Goal: Information Seeking & Learning: Check status

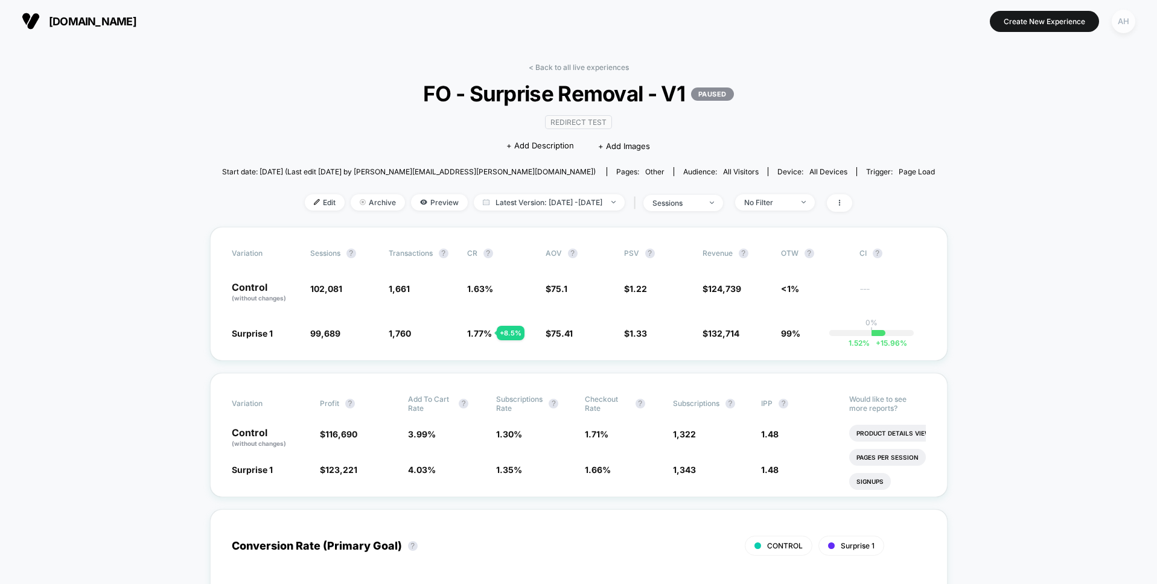
click at [1131, 24] on div "AH" at bounding box center [1123, 22] width 24 height 24
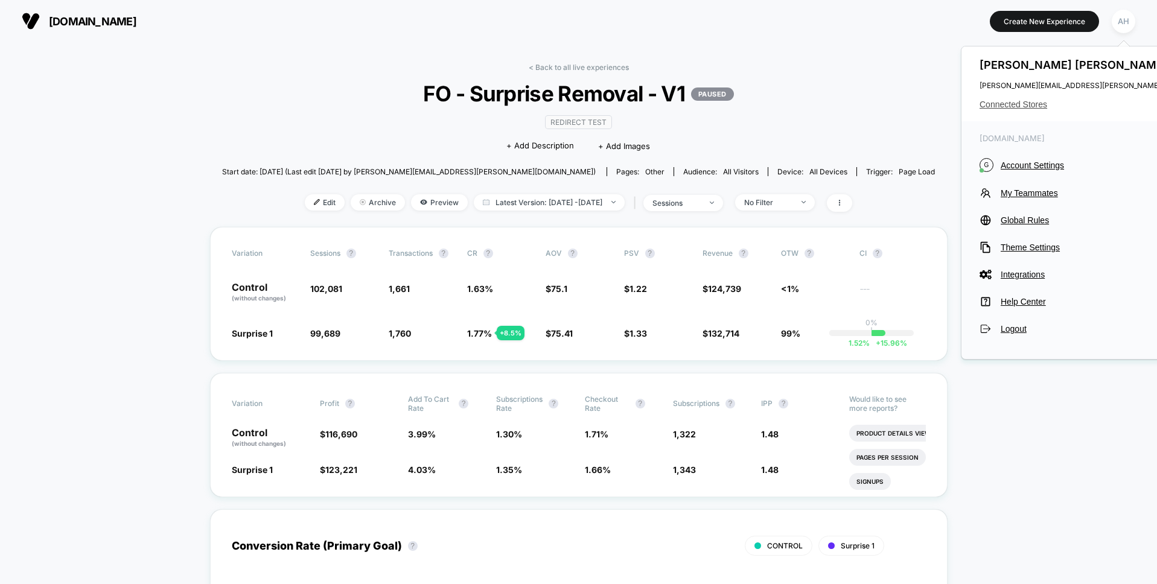
click at [1013, 104] on span "Connected Stores" at bounding box center [1099, 105] width 240 height 10
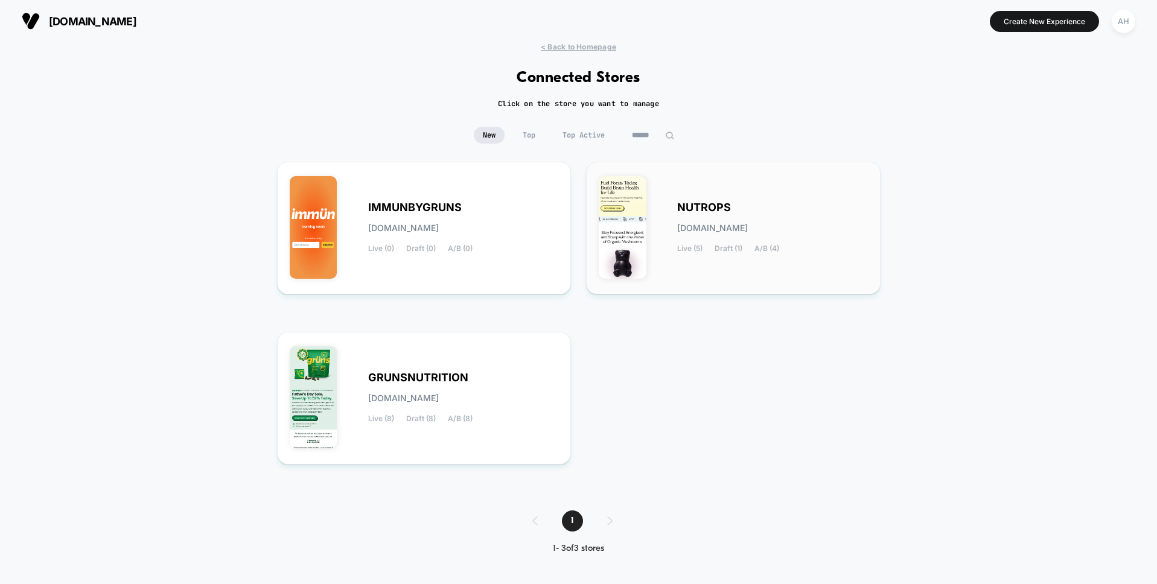
click at [729, 212] on span "NUTROPS" at bounding box center [704, 207] width 54 height 8
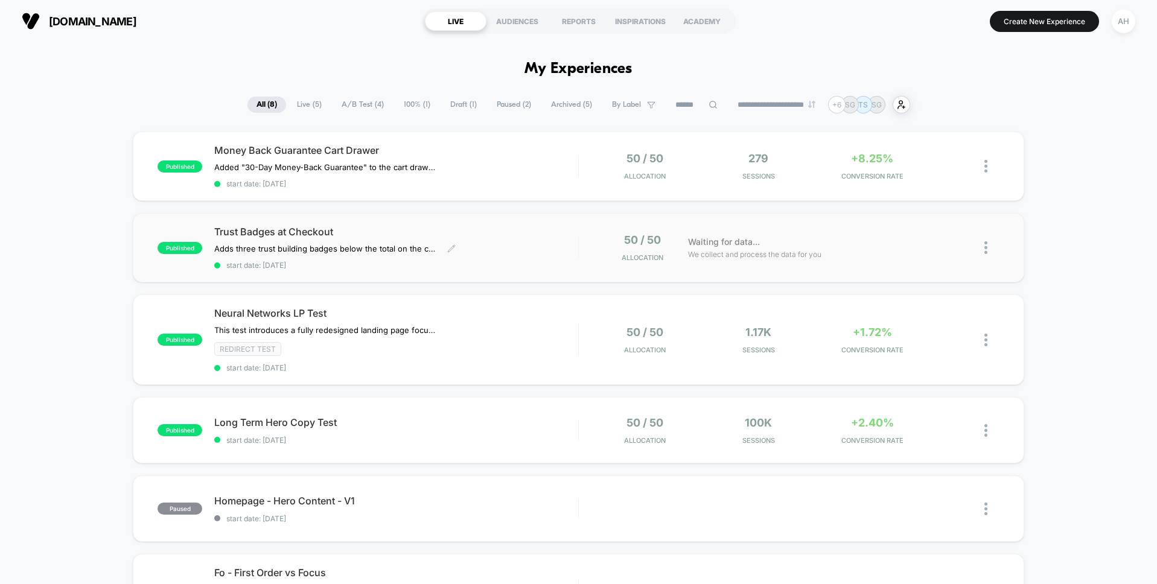
click at [509, 242] on div "Trust Badges at Checkout Adds three trust building badges below the total on th…" at bounding box center [395, 248] width 363 height 44
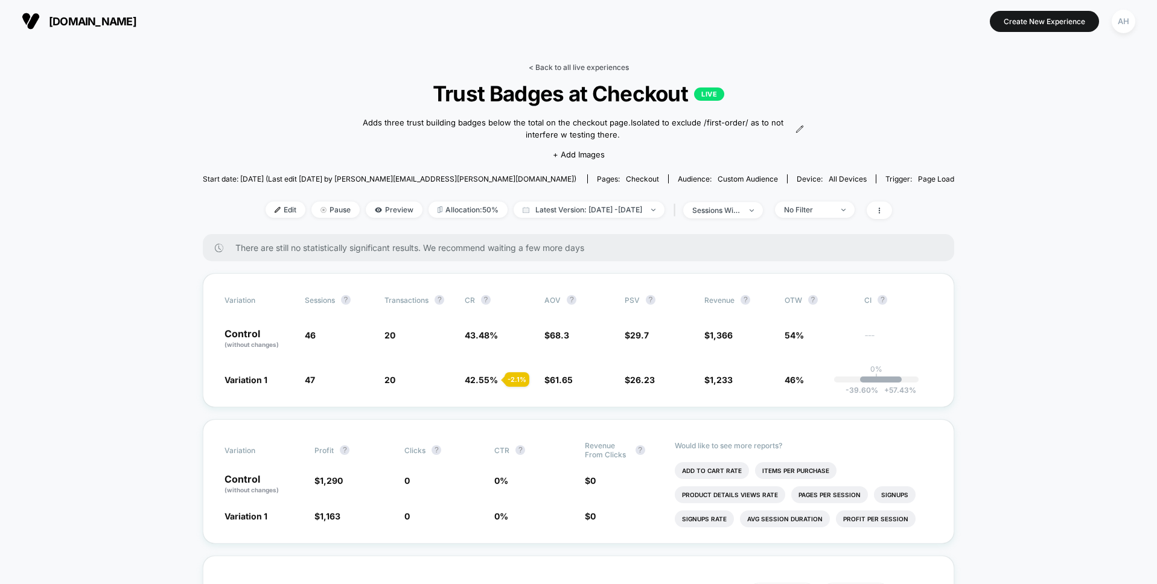
click at [552, 67] on link "< Back to all live experiences" at bounding box center [579, 67] width 100 height 9
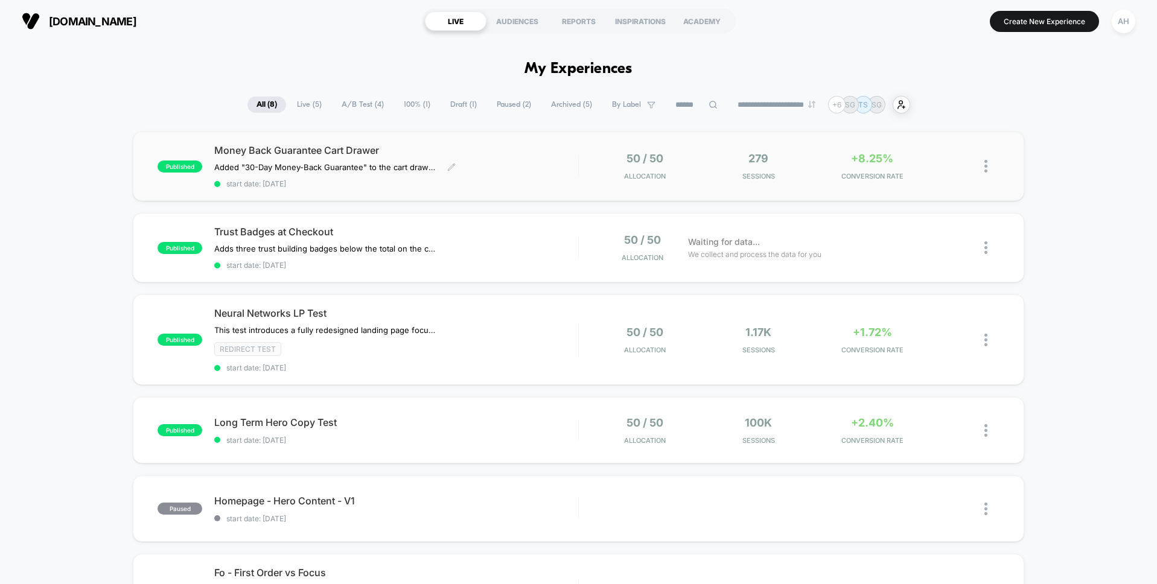
click at [556, 173] on div "Money Back Guarantee Cart Drawer Added "30-Day Money-Back Guarantee" to the car…" at bounding box center [395, 166] width 363 height 44
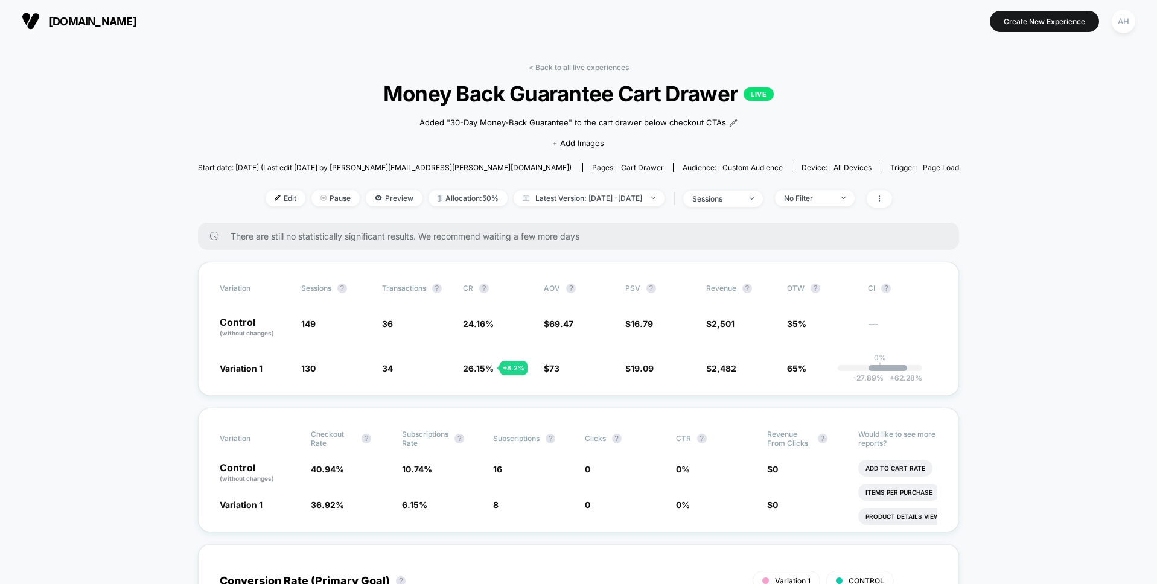
click at [571, 66] on link "< Back to all live experiences" at bounding box center [579, 67] width 100 height 9
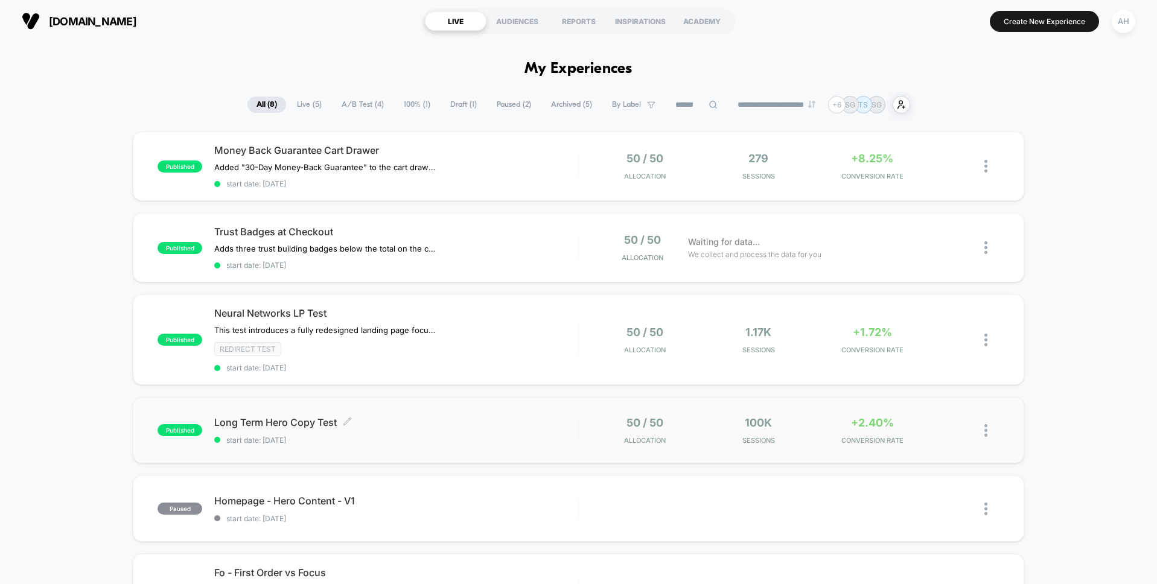
click at [513, 436] on span "start date: [DATE]" at bounding box center [395, 440] width 363 height 9
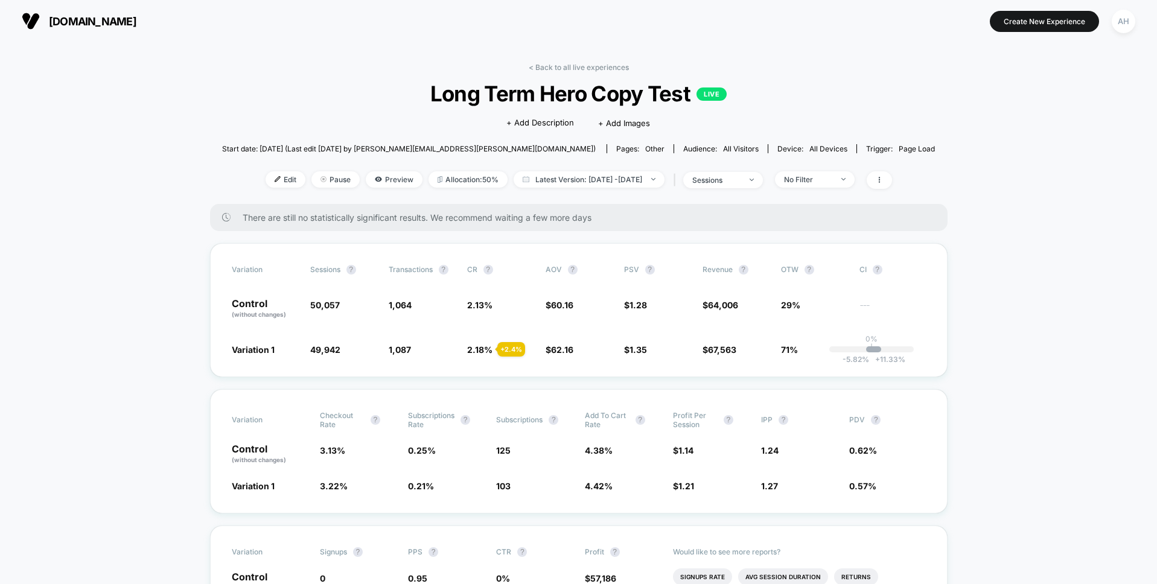
scroll to position [118, 0]
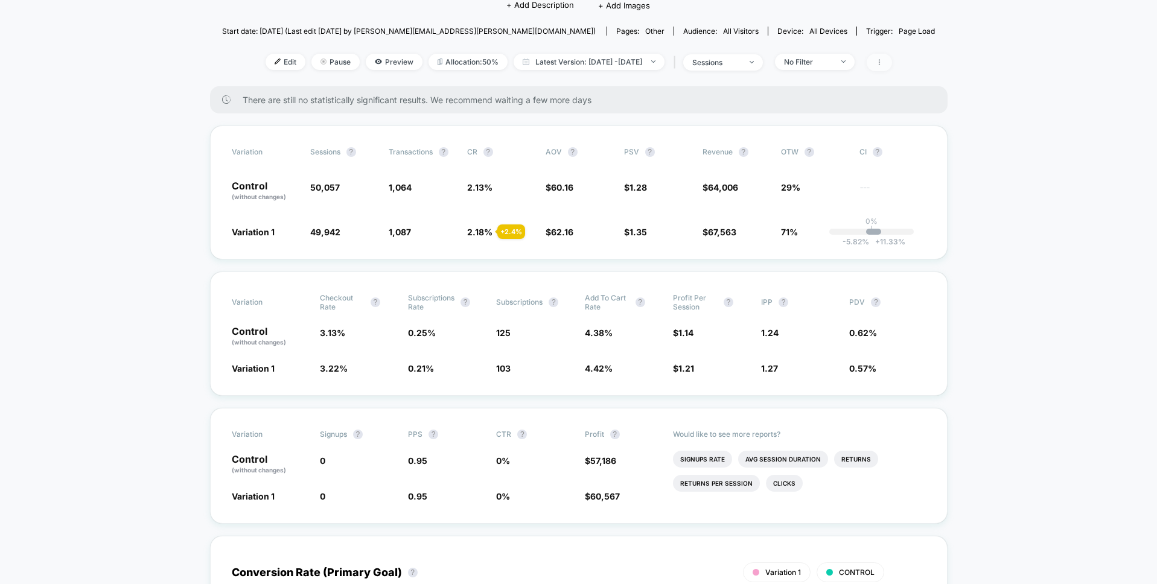
click at [883, 62] on icon at bounding box center [878, 62] width 7 height 7
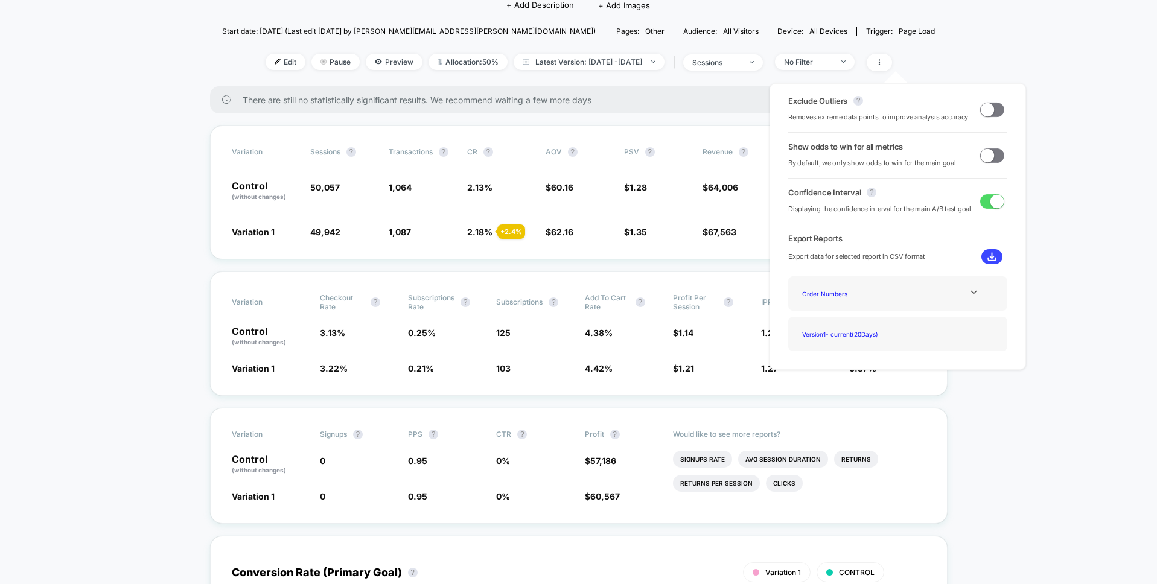
click at [989, 157] on span at bounding box center [986, 154] width 13 height 13
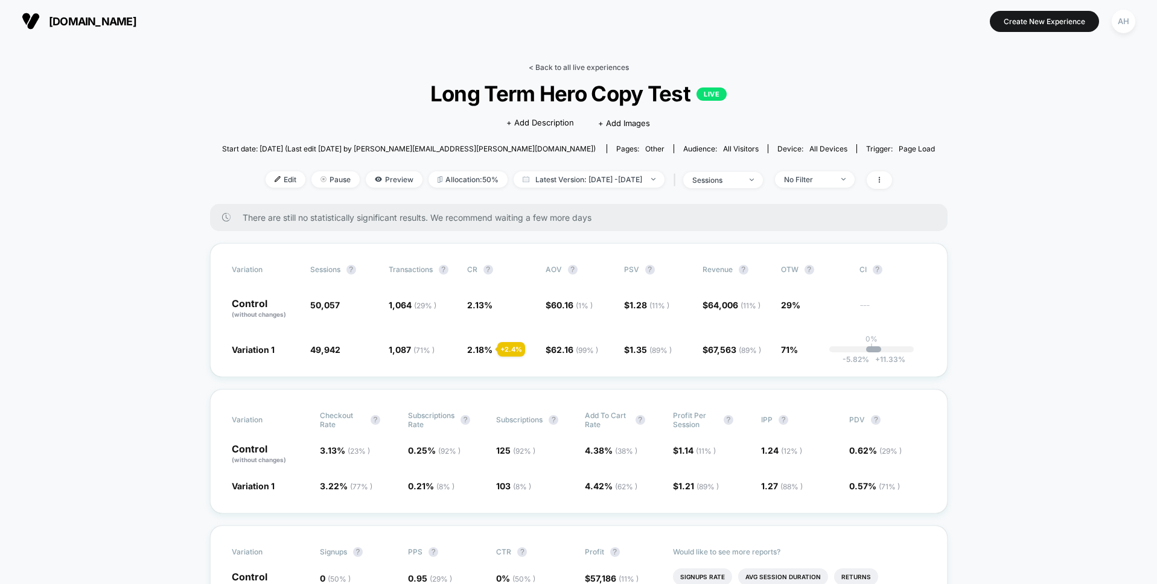
click at [554, 64] on link "< Back to all live experiences" at bounding box center [579, 67] width 100 height 9
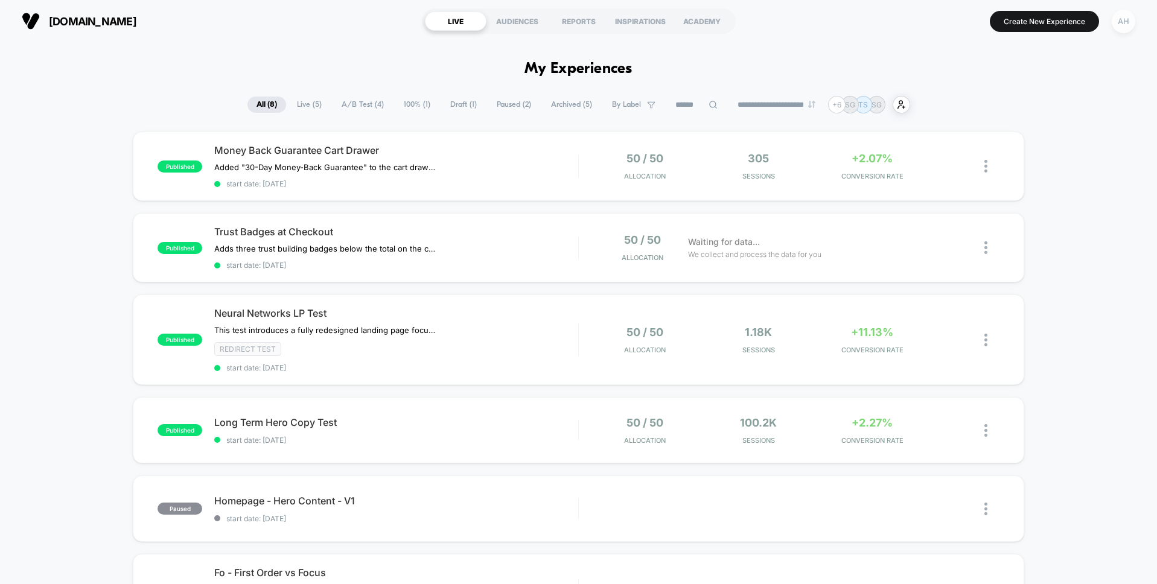
click at [1122, 23] on div "AH" at bounding box center [1123, 22] width 24 height 24
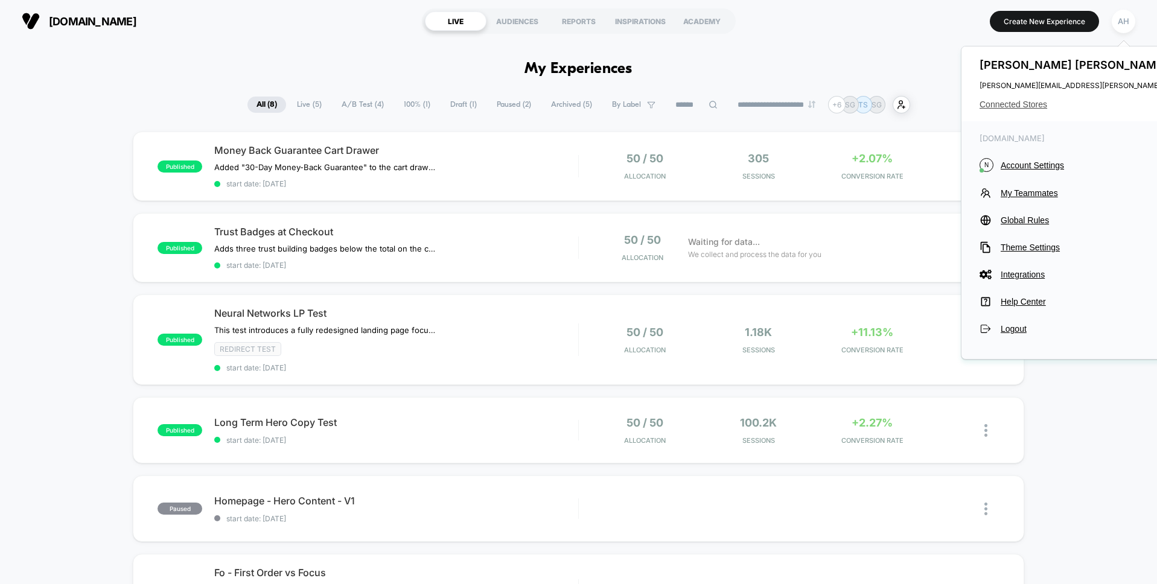
click at [1027, 107] on span "Connected Stores" at bounding box center [1099, 105] width 240 height 10
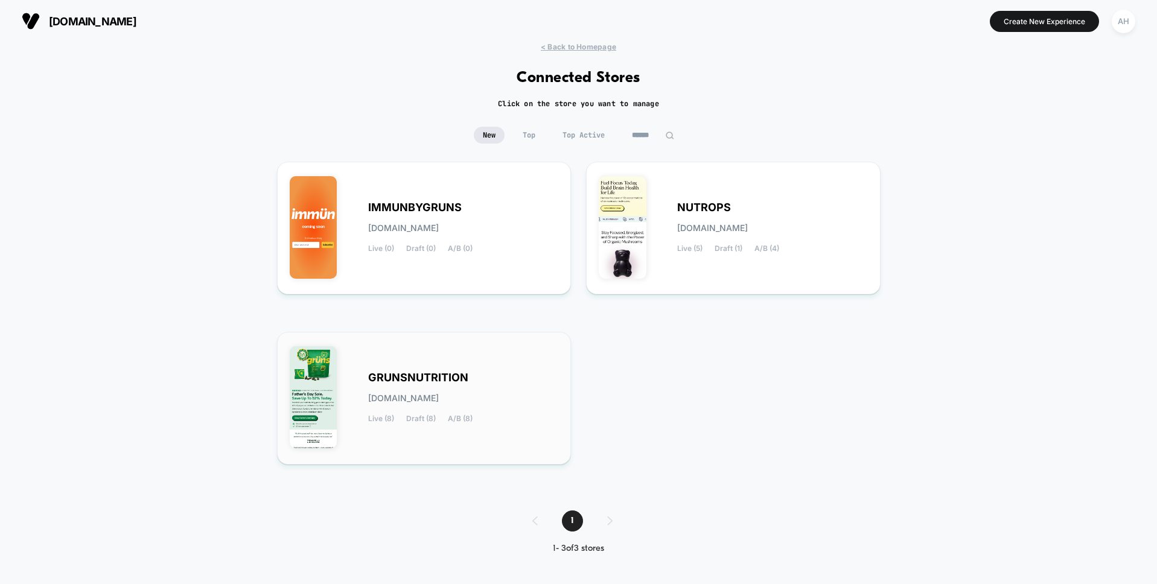
click at [452, 402] on div "GRUNSNUTRITION [DOMAIN_NAME] Live (8) Draft (8) A/B (8)" at bounding box center [463, 397] width 191 height 49
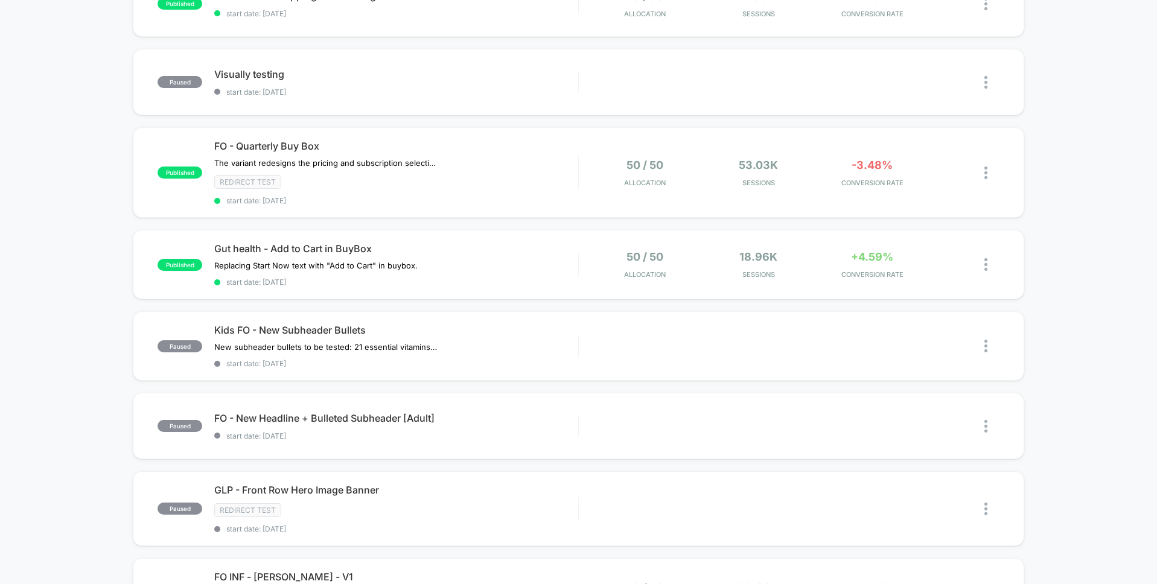
scroll to position [386, 0]
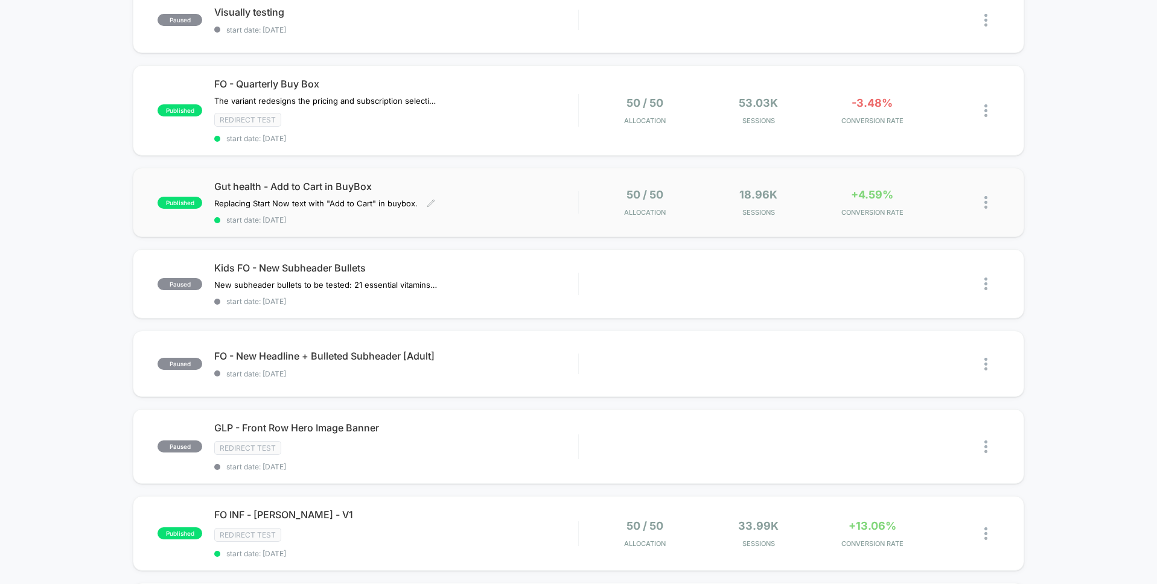
click at [529, 198] on div "Gut health - Add to Cart in BuyBox Replacing Start Now text with "Add to Cart" …" at bounding box center [395, 202] width 363 height 44
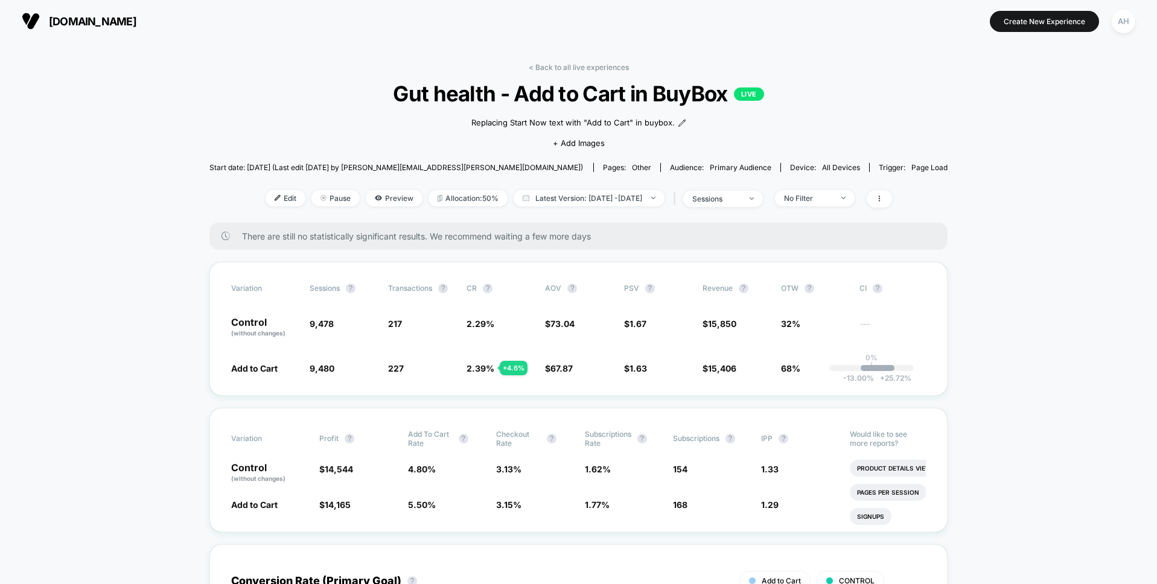
click at [576, 72] on div "< Back to all live experiences Gut health - Add to Cart in BuyBox LIVE Replacin…" at bounding box center [578, 143] width 738 height 160
click at [577, 68] on link "< Back to all live experiences" at bounding box center [579, 67] width 100 height 9
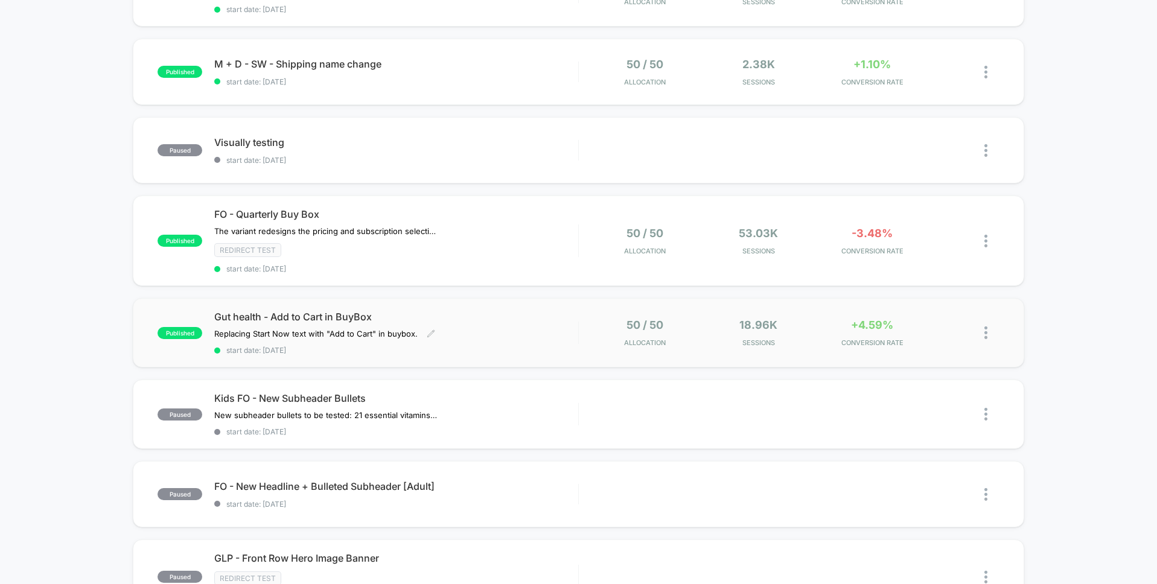
scroll to position [50, 0]
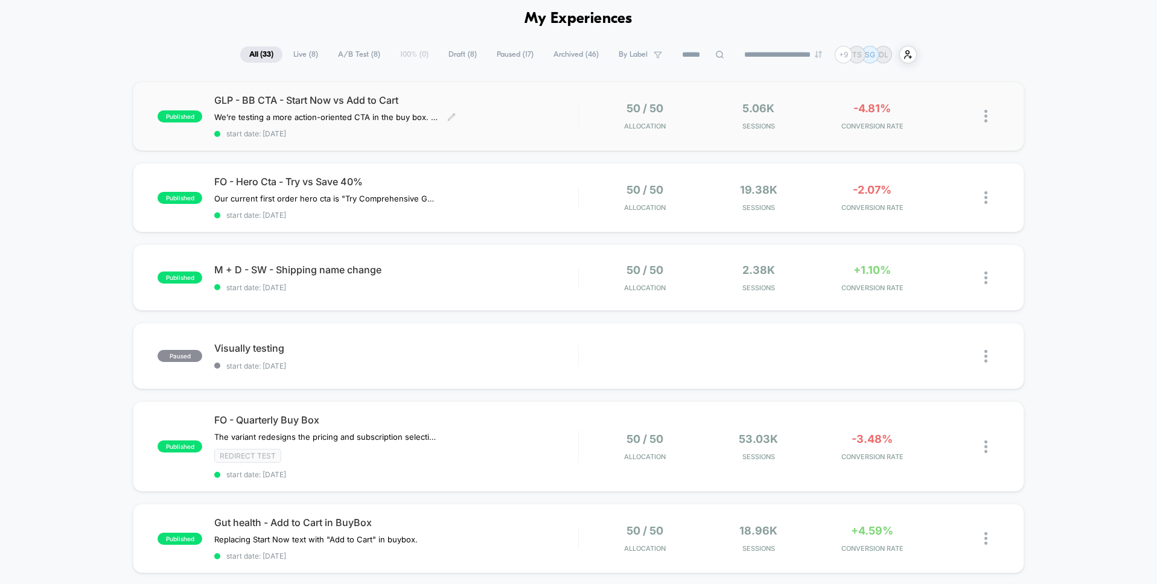
click at [534, 114] on div "GLP - BB CTA - Start Now vs Add to Cart We’re testing a more action-oriented CT…" at bounding box center [395, 116] width 363 height 44
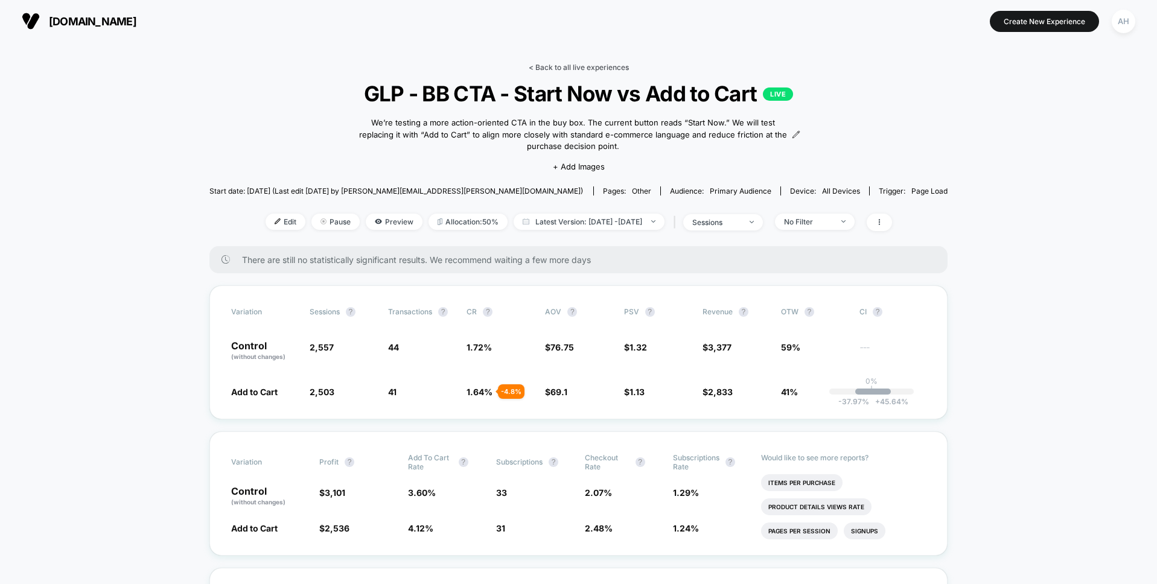
click at [588, 63] on link "< Back to all live experiences" at bounding box center [579, 67] width 100 height 9
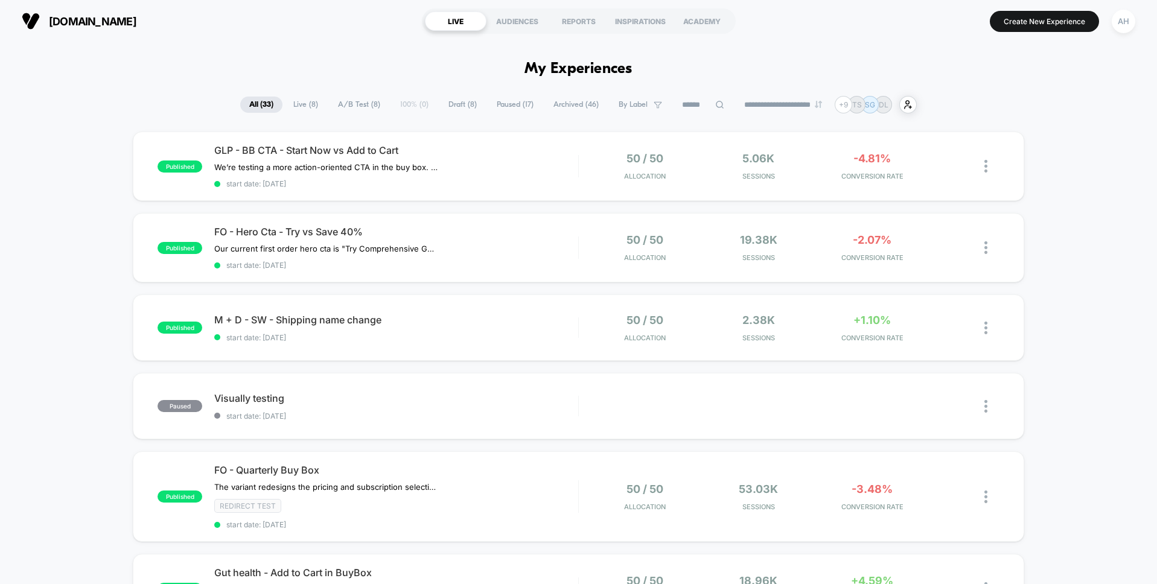
click at [779, 41] on div "[DOMAIN_NAME] LIVE AUDIENCES REPORTS INSPIRATIONS ACADEMY Create New Experience…" at bounding box center [578, 21] width 1157 height 42
click at [911, 103] on icon "user-plus-alt-1-svgrepo-com" at bounding box center [907, 104] width 9 height 9
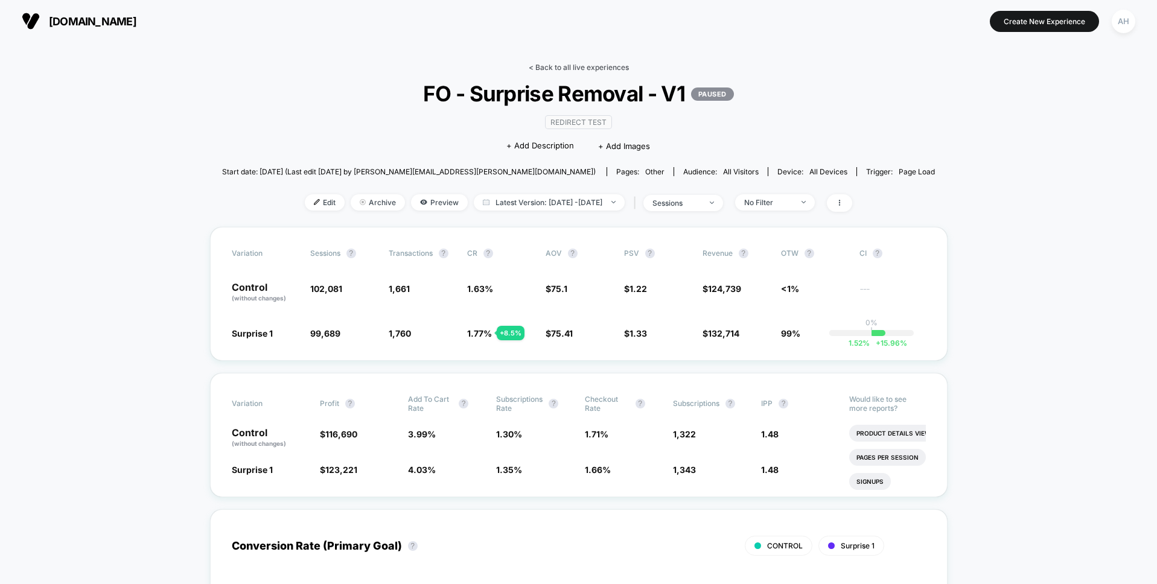
click at [576, 71] on link "< Back to all live experiences" at bounding box center [579, 67] width 100 height 9
